Goal: Task Accomplishment & Management: Use online tool/utility

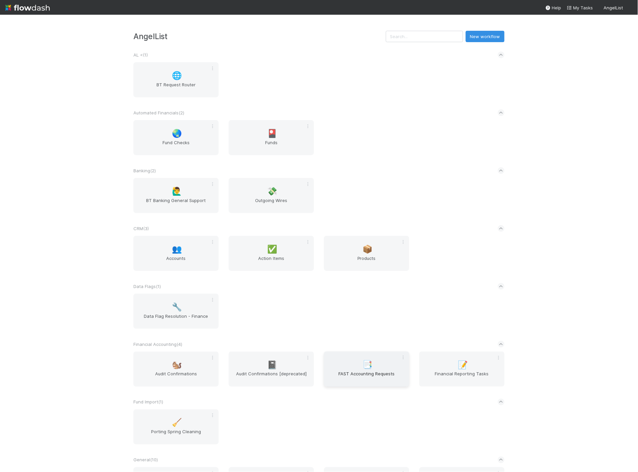
scroll to position [111, 0]
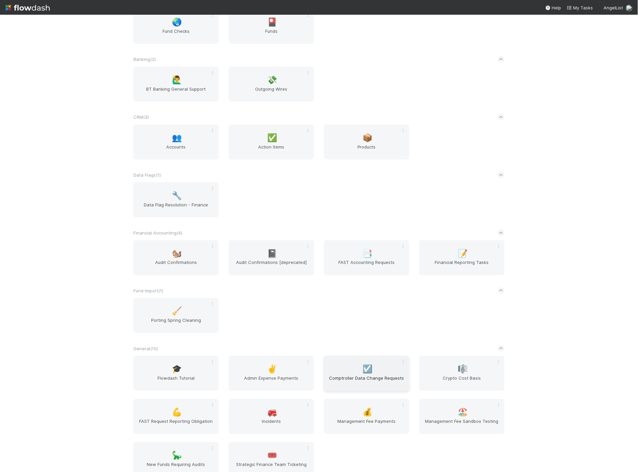
click at [338, 376] on span "Comptroller Data Change Requests" at bounding box center [367, 381] width 80 height 13
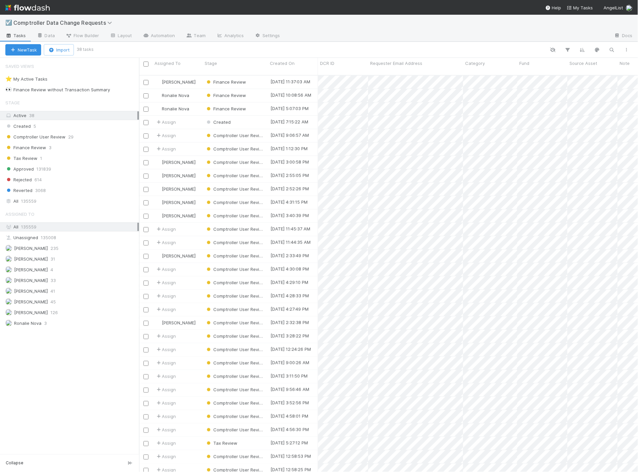
scroll to position [396, 493]
click at [62, 149] on div "Finance Review 3" at bounding box center [72, 147] width 134 height 8
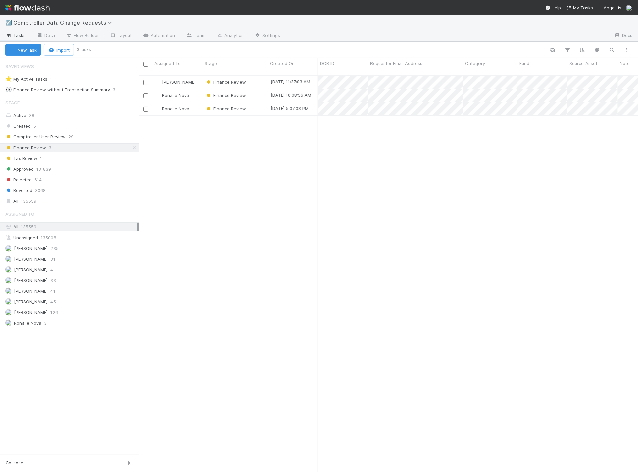
scroll to position [396, 493]
click at [255, 76] on div "Finance Review" at bounding box center [235, 82] width 65 height 13
